Goal: Information Seeking & Learning: Learn about a topic

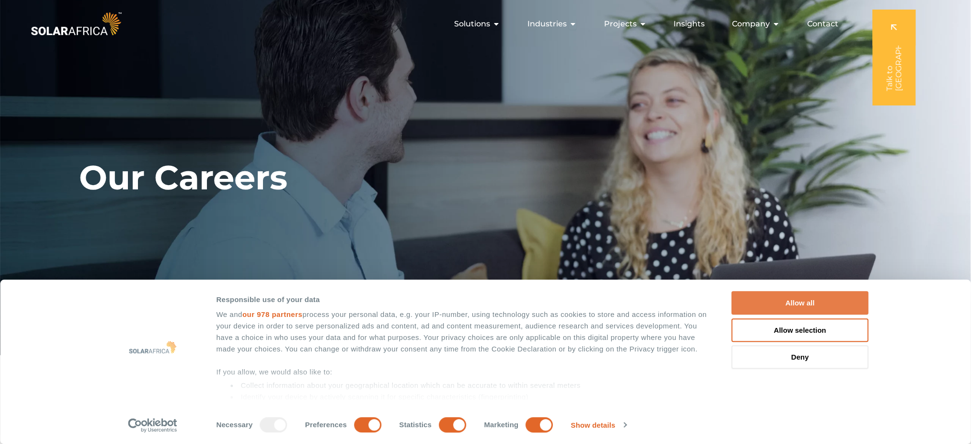
click at [792, 310] on button "Allow all" at bounding box center [800, 302] width 137 height 23
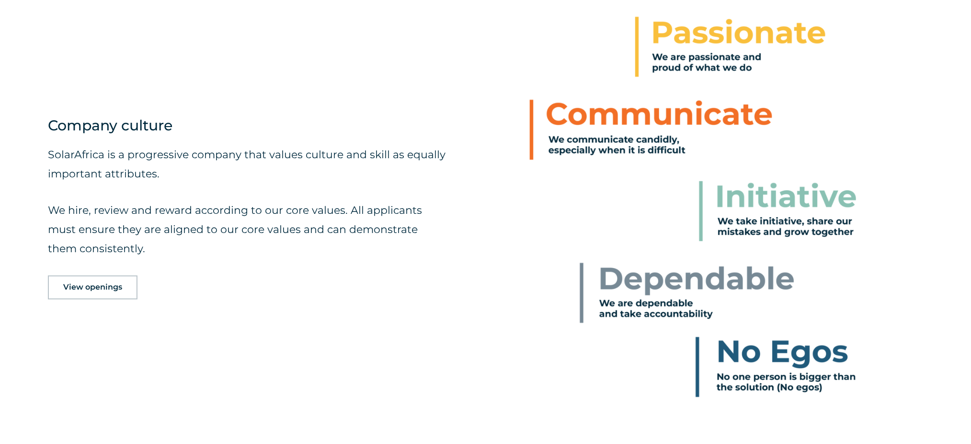
scroll to position [534, 0]
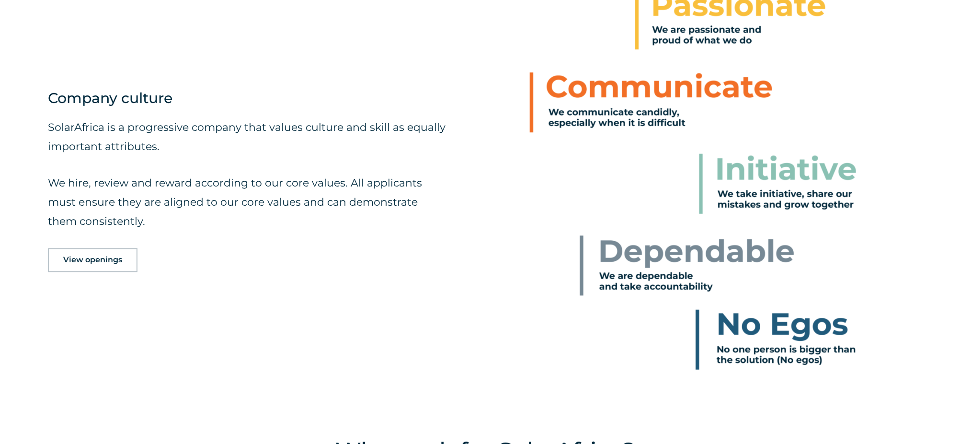
click at [105, 252] on link "View openings" at bounding box center [93, 260] width 90 height 24
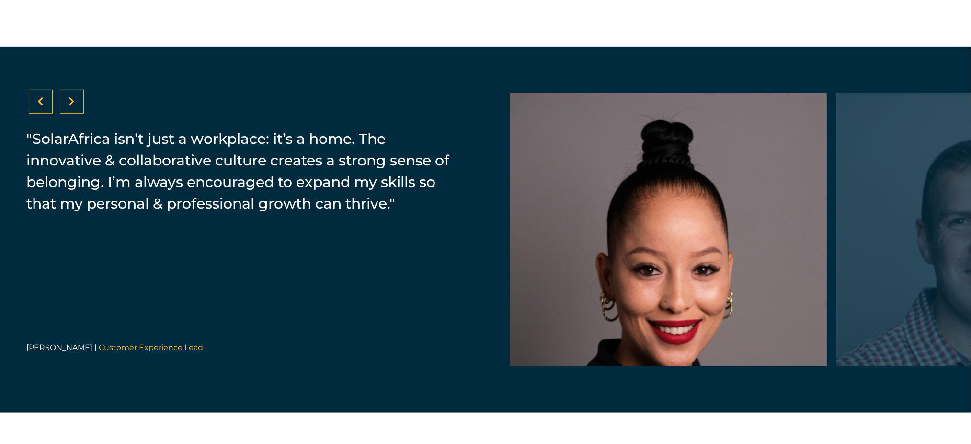
scroll to position [1479, 0]
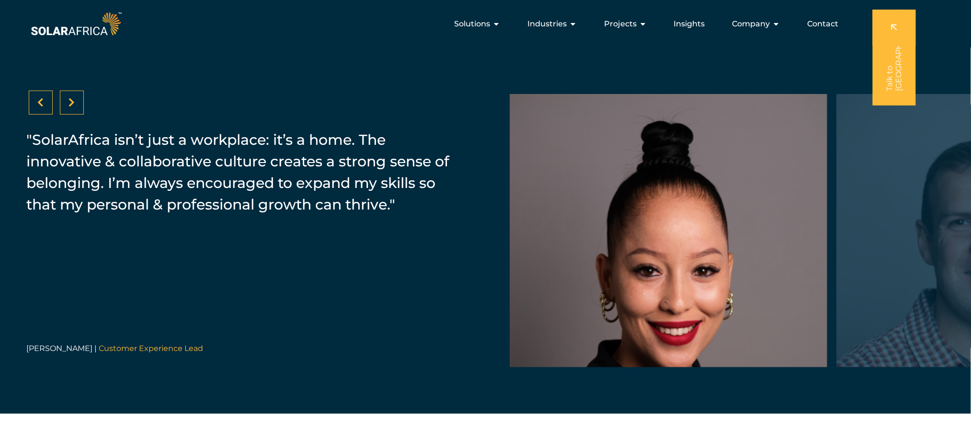
click at [69, 104] on icon at bounding box center [72, 103] width 6 height 10
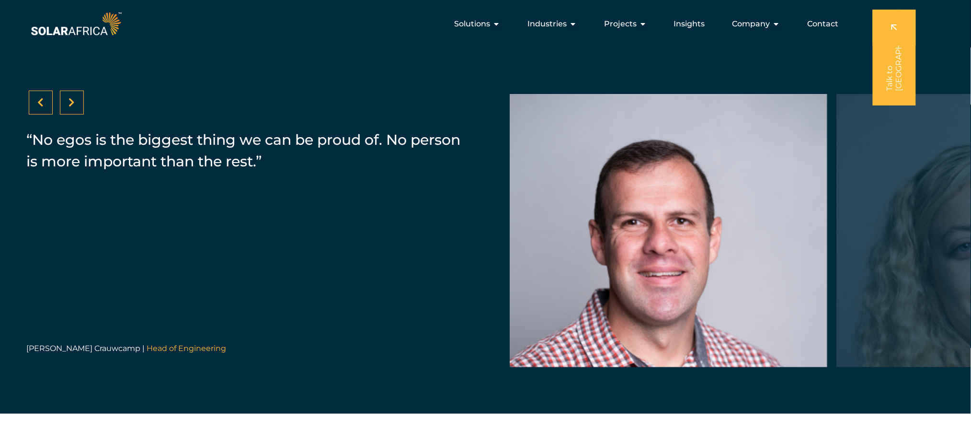
click at [69, 104] on icon at bounding box center [72, 103] width 6 height 10
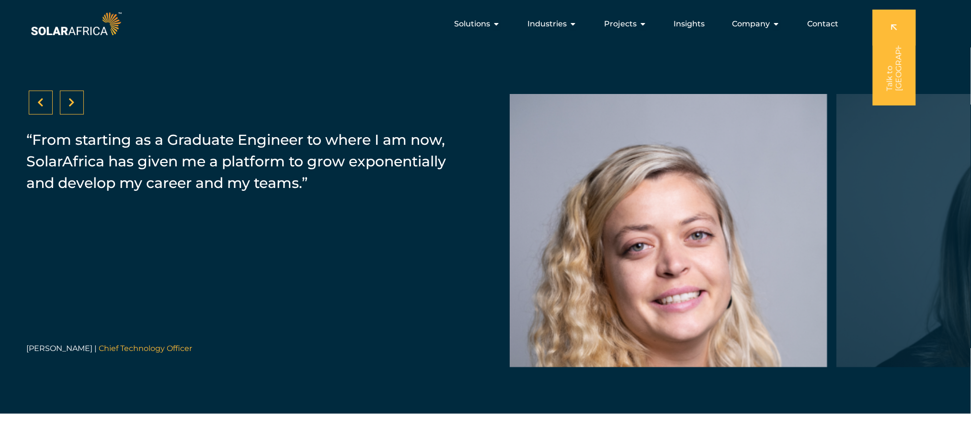
click at [69, 104] on icon at bounding box center [72, 103] width 6 height 10
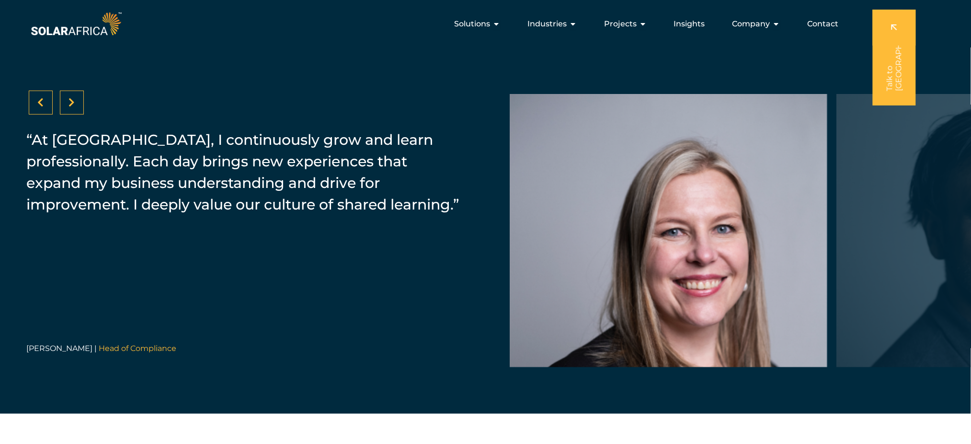
click at [69, 104] on icon at bounding box center [72, 103] width 6 height 10
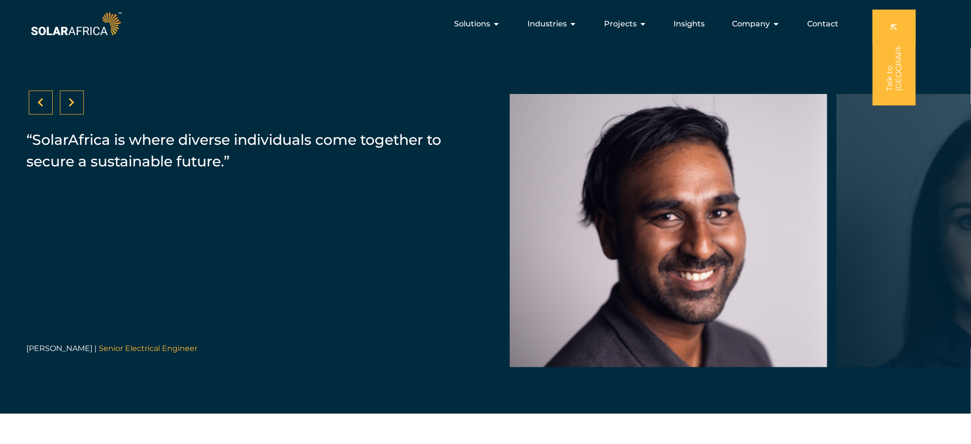
click at [69, 104] on icon at bounding box center [72, 103] width 6 height 10
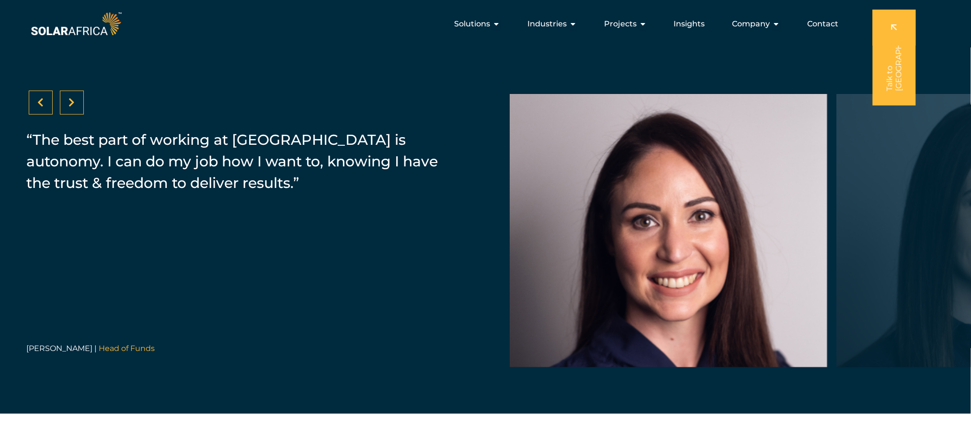
click at [69, 104] on icon at bounding box center [72, 103] width 6 height 10
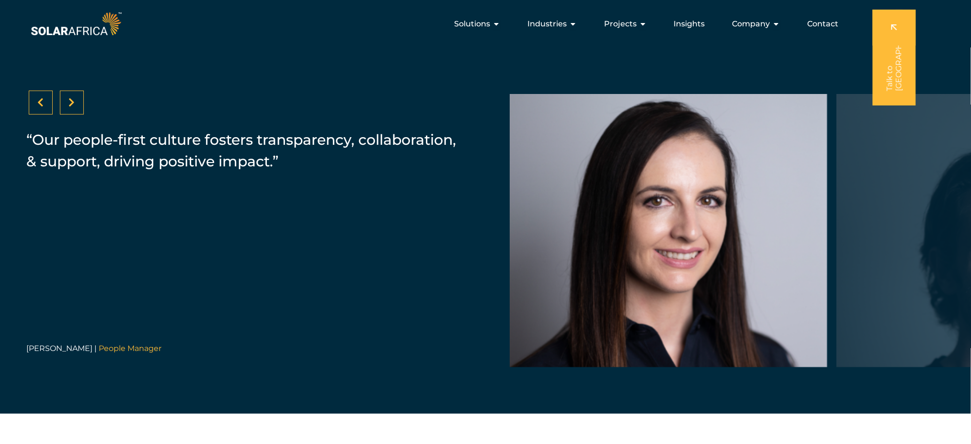
click at [69, 104] on icon at bounding box center [72, 103] width 6 height 10
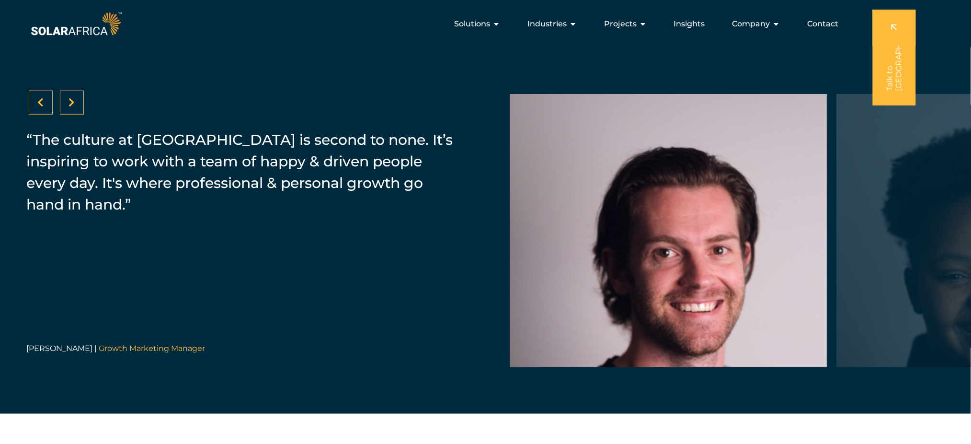
click at [69, 104] on icon at bounding box center [72, 103] width 6 height 10
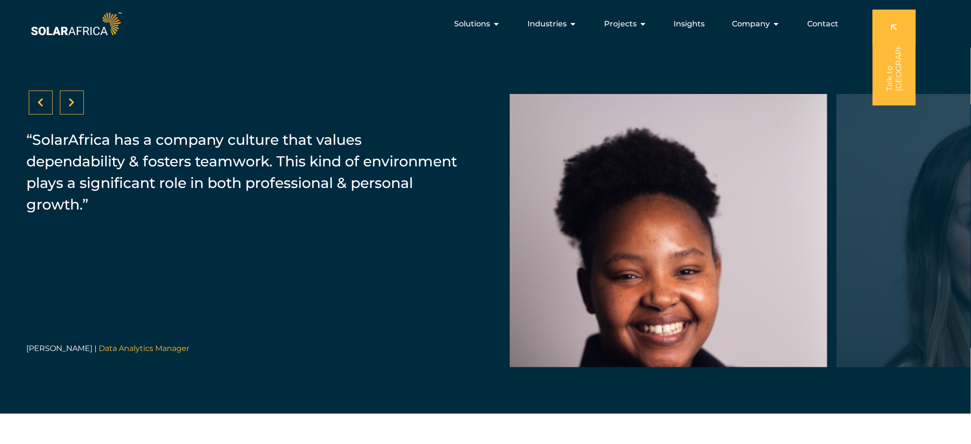
click at [69, 104] on icon at bounding box center [72, 103] width 6 height 10
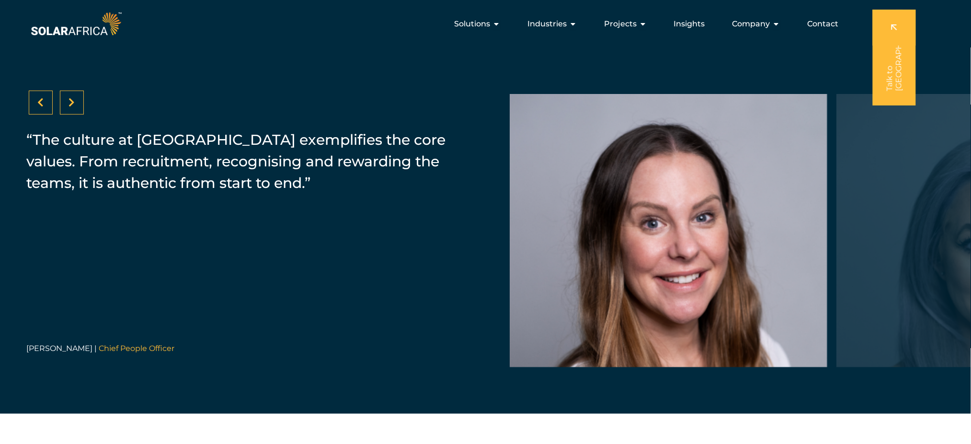
click at [69, 104] on icon at bounding box center [72, 103] width 6 height 10
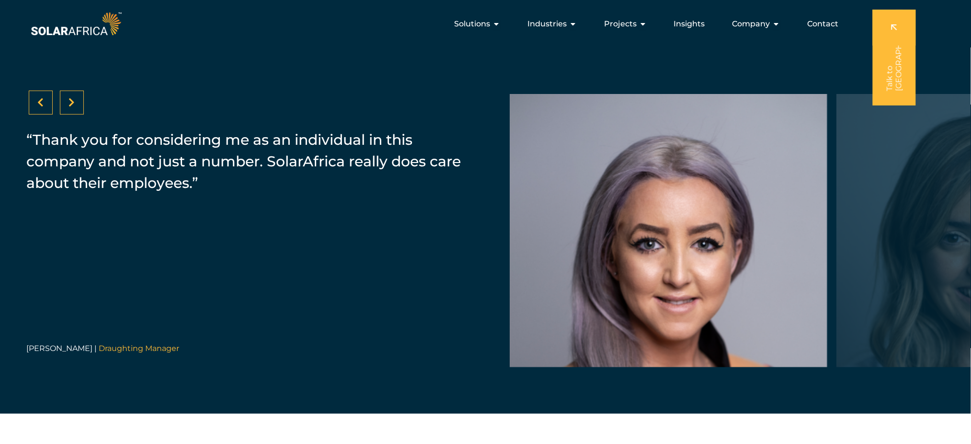
click at [69, 104] on icon at bounding box center [72, 103] width 6 height 10
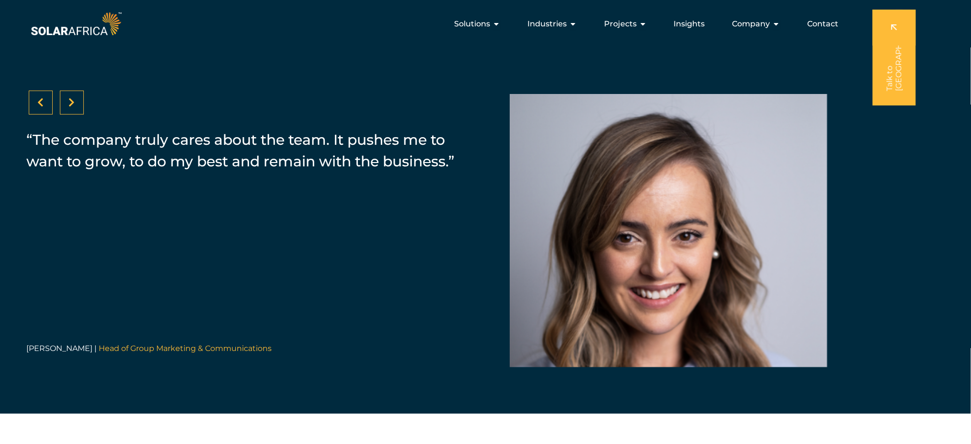
click at [69, 104] on icon at bounding box center [72, 103] width 6 height 10
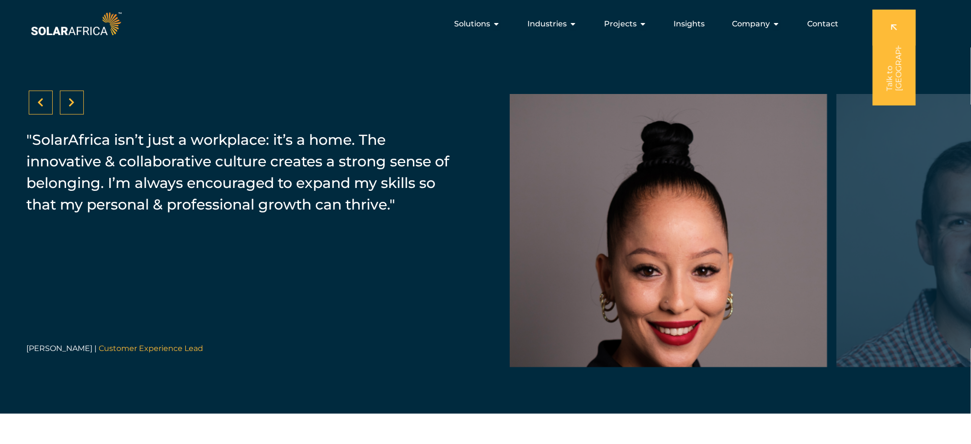
click at [69, 104] on icon at bounding box center [72, 103] width 6 height 10
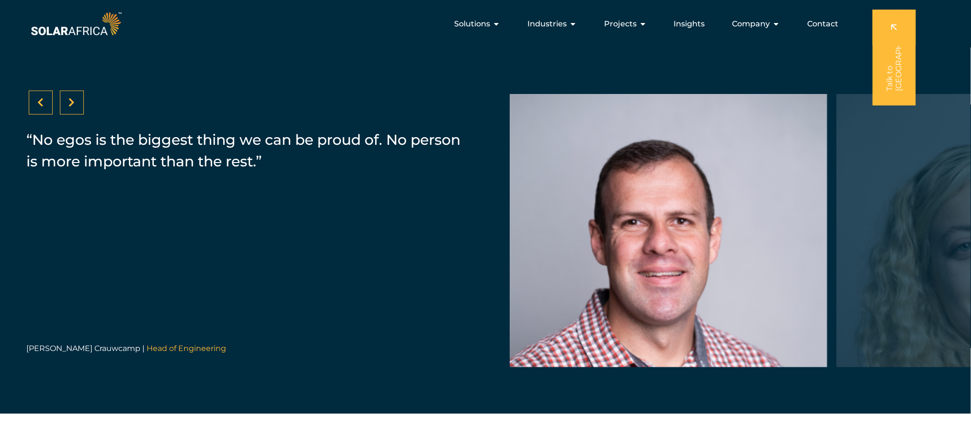
click at [73, 102] on icon at bounding box center [72, 103] width 6 height 10
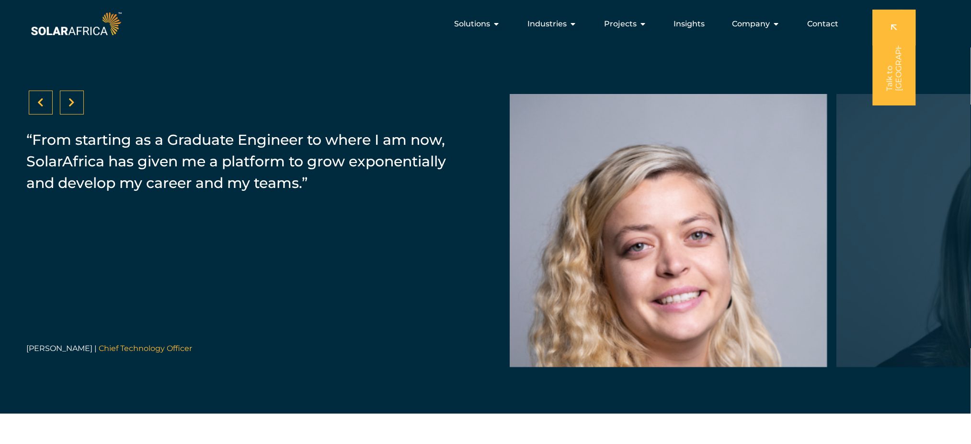
click at [73, 102] on icon at bounding box center [72, 103] width 6 height 10
